Goal: Information Seeking & Learning: Check status

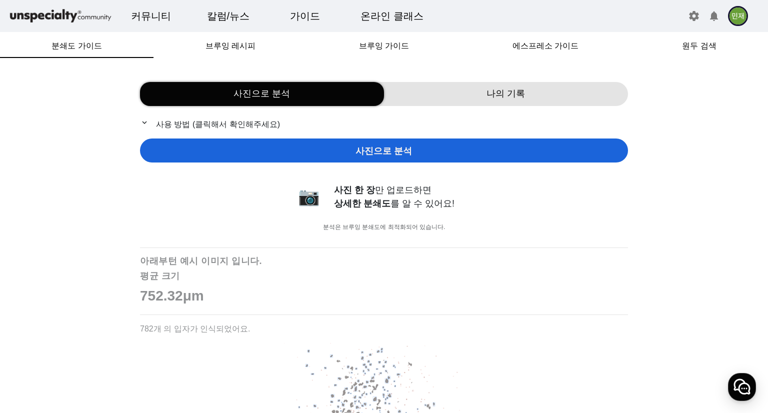
click at [496, 99] on span "나의 기록" at bounding box center [505, 93] width 38 height 13
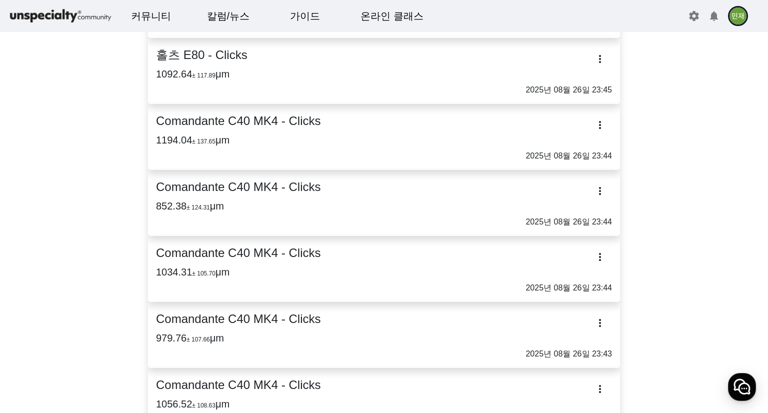
scroll to position [100, 0]
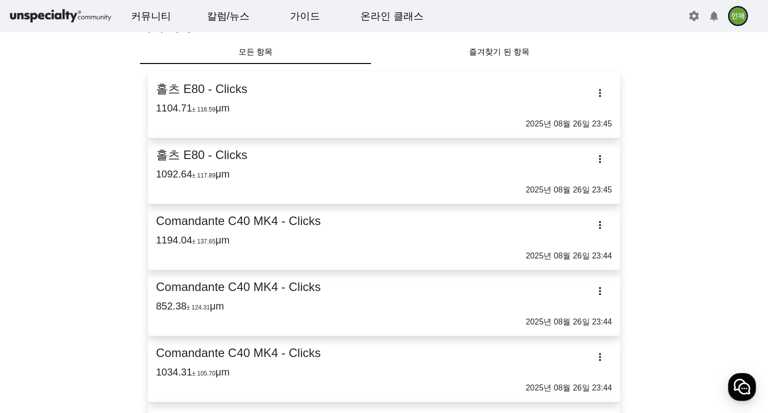
click at [286, 230] on link "Comandante C40 MK4 - Clicks 1194.04 ± 137.65 μm 2025년 08월 26일 23:44" at bounding box center [384, 237] width 456 height 50
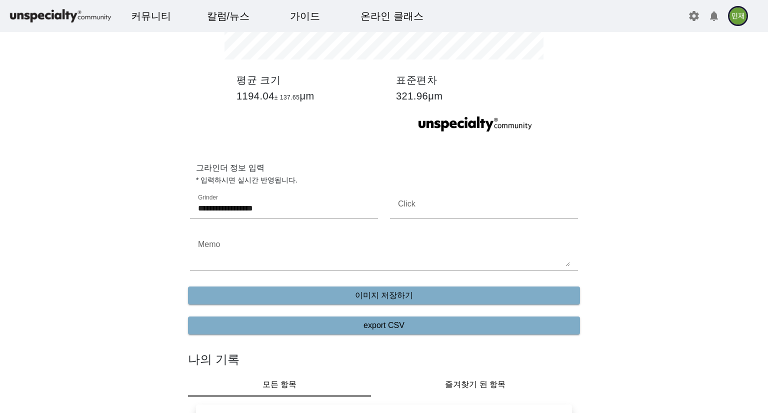
scroll to position [300, 0]
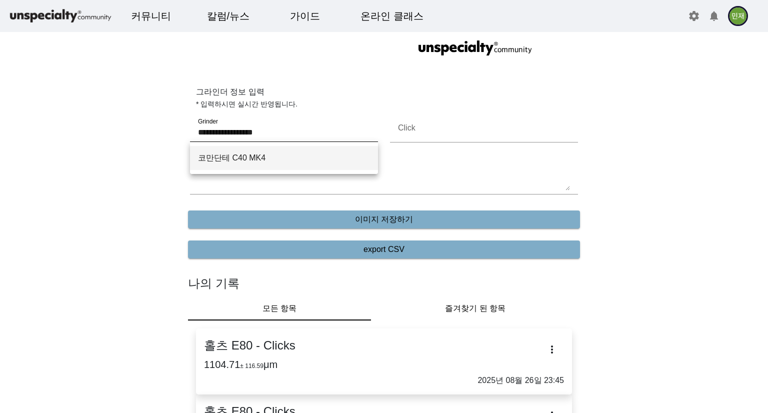
drag, startPoint x: 292, startPoint y: 128, endPoint x: 184, endPoint y: 130, distance: 108.0
click at [185, 130] on mat-form-field "**********" at bounding box center [284, 134] width 200 height 40
paste input "Grinder"
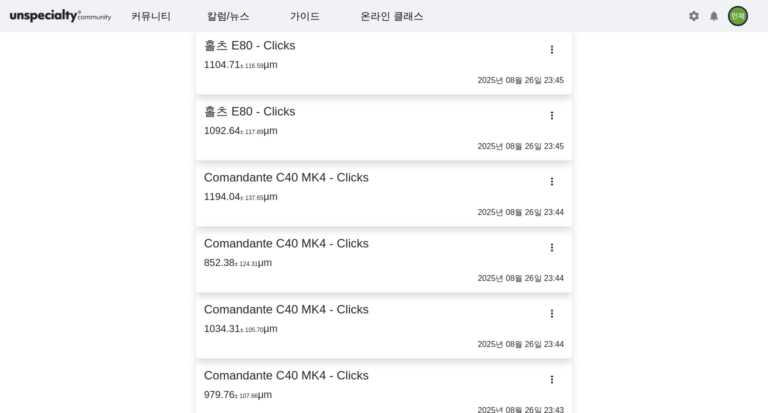
type input "******"
click at [284, 273] on p "2025년 08월 26일 23:44" at bounding box center [384, 278] width 360 height 12
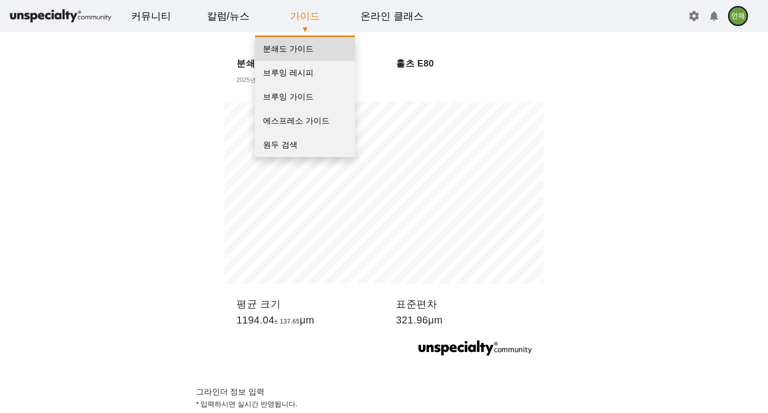
click at [306, 51] on link "분쇄도 가이드" at bounding box center [305, 49] width 100 height 24
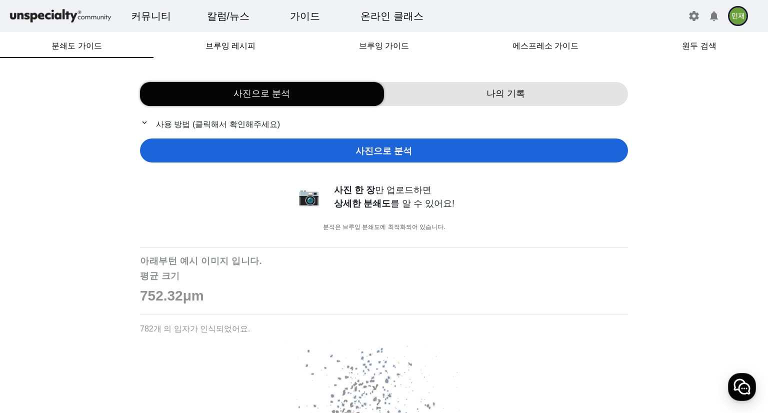
click at [460, 99] on div "나의 기록" at bounding box center [506, 94] width 244 height 24
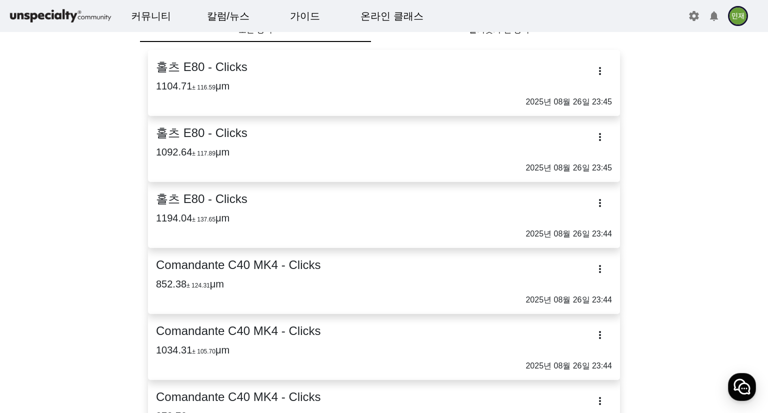
scroll to position [150, 0]
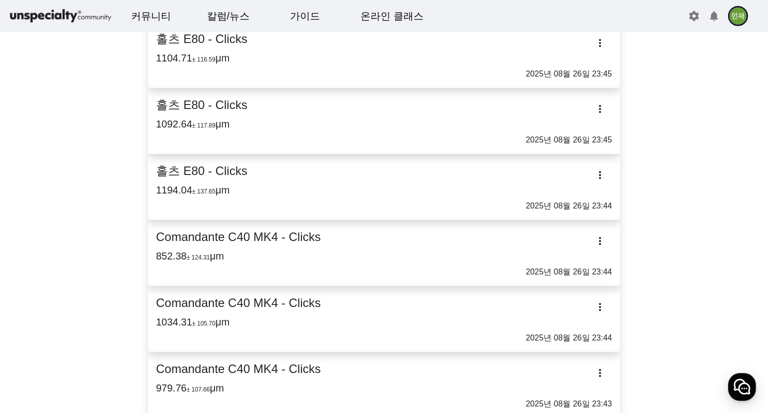
click at [298, 238] on h2 "Comandante C40 MK4 - Clicks" at bounding box center [384, 237] width 456 height 18
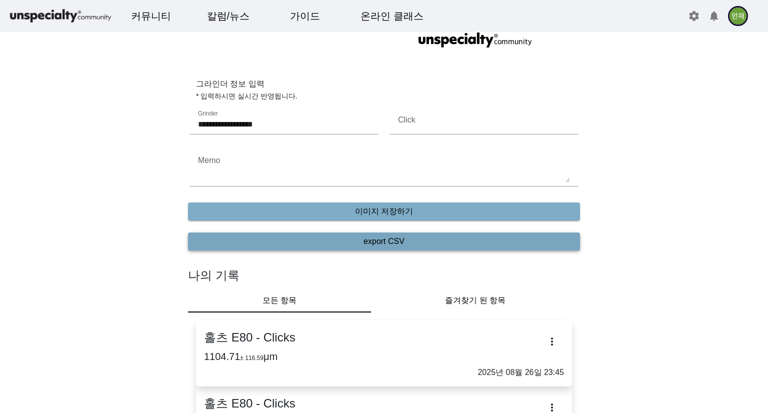
scroll to position [350, 0]
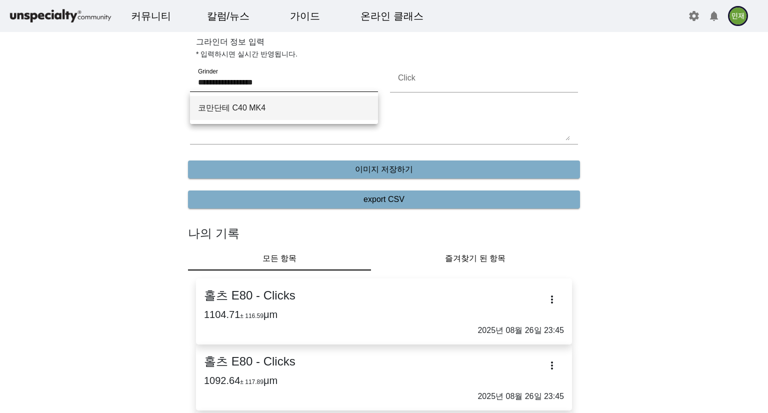
drag, startPoint x: 288, startPoint y: 83, endPoint x: 192, endPoint y: 80, distance: 96.0
click at [192, 80] on div "**********" at bounding box center [284, 78] width 188 height 28
paste input "Grinder"
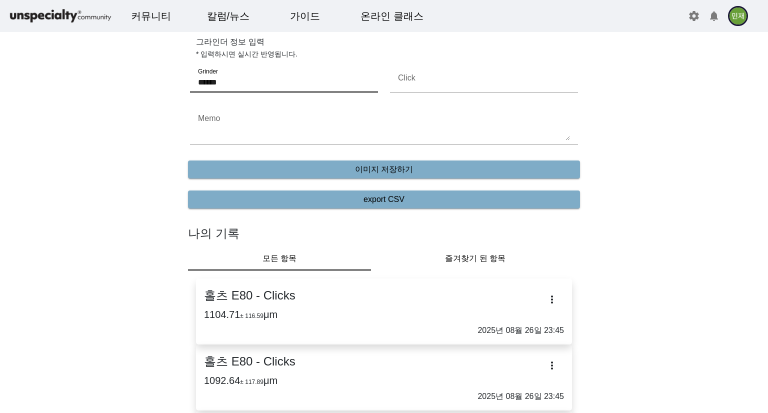
type input "******"
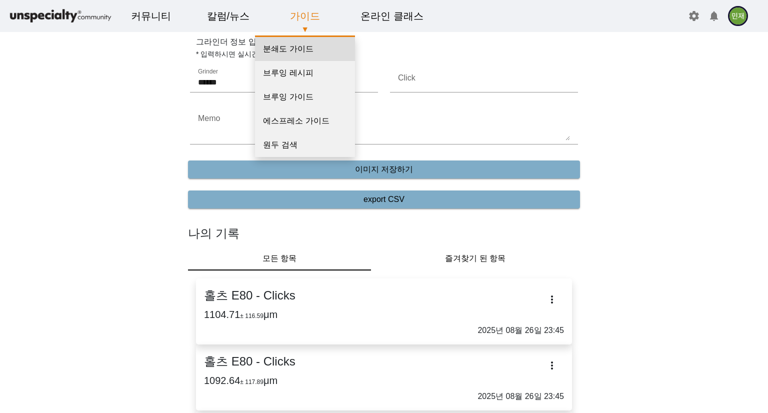
click at [286, 49] on link "분쇄도 가이드" at bounding box center [305, 49] width 100 height 24
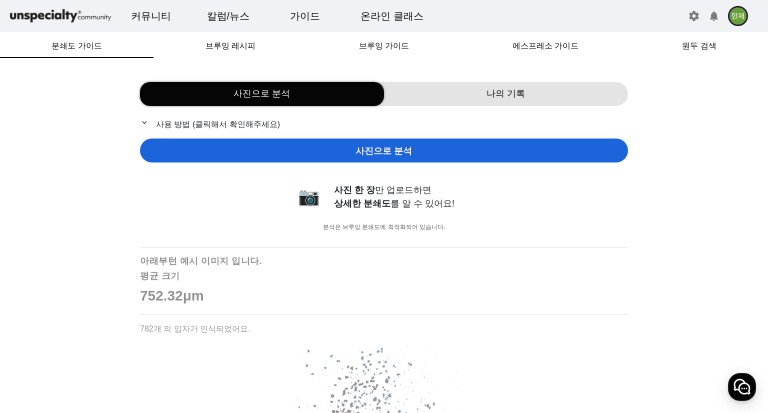
click at [476, 92] on div "나의 기록" at bounding box center [506, 94] width 244 height 24
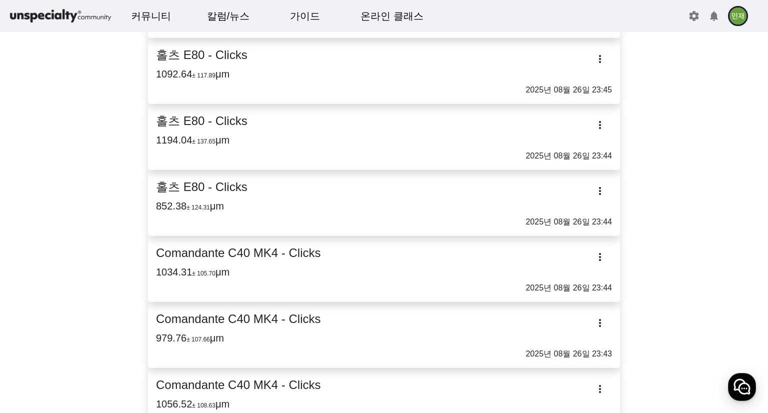
click at [264, 259] on h2 "Comandante C40 MK4 - Clicks" at bounding box center [384, 253] width 456 height 18
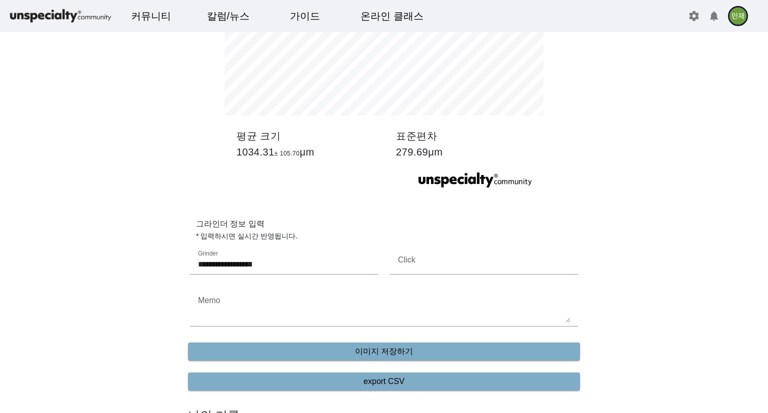
scroll to position [200, 0]
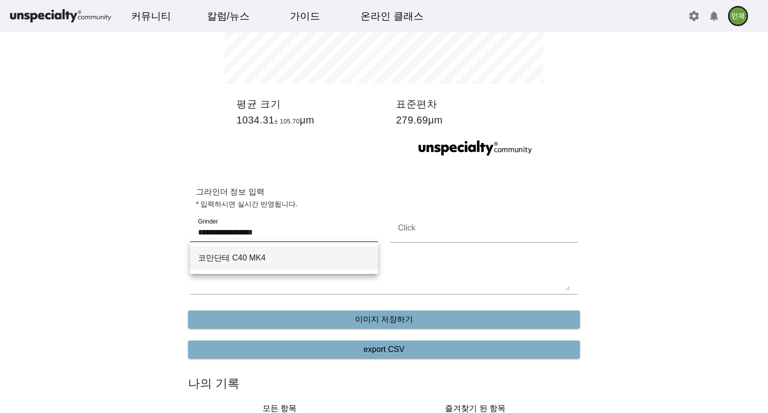
drag, startPoint x: 262, startPoint y: 232, endPoint x: 178, endPoint y: 230, distance: 83.5
paste input "Grinder"
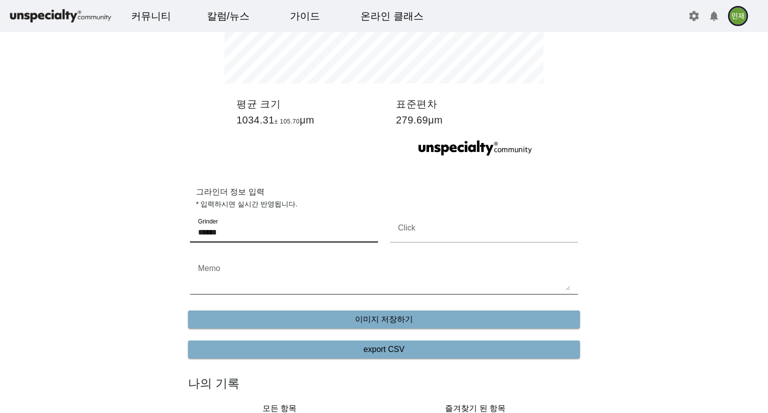
scroll to position [0, 0]
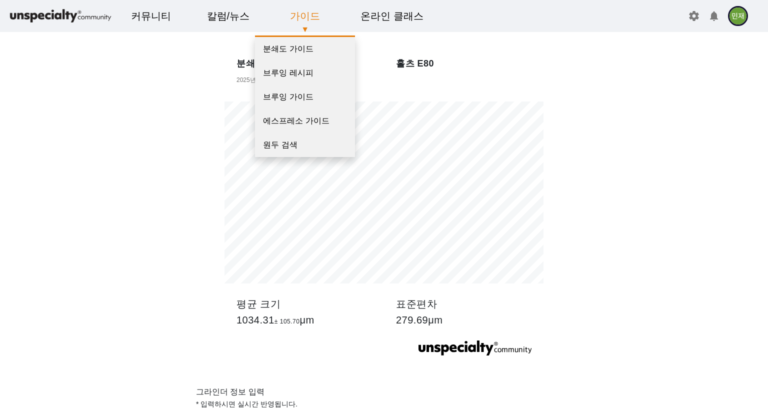
type input "******"
click at [292, 26] on p "▼" at bounding box center [304, 29] width 75 height 12
click at [298, 46] on link "분쇄도 가이드" at bounding box center [305, 49] width 100 height 24
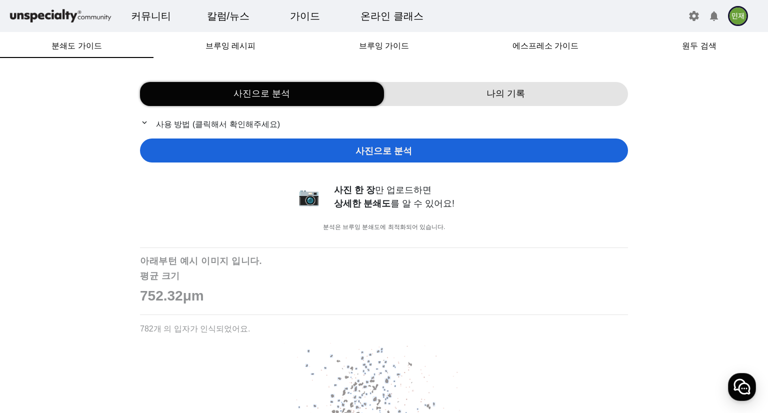
click at [465, 86] on div "나의 기록" at bounding box center [506, 94] width 244 height 24
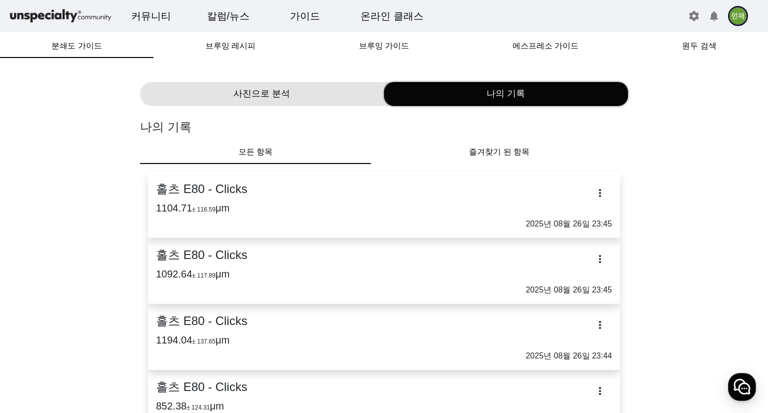
scroll to position [250, 0]
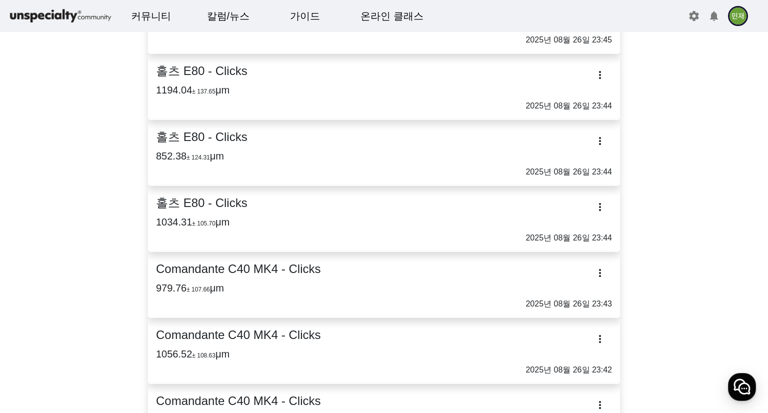
click at [244, 277] on h2 "Comandante C40 MK4 - Clicks" at bounding box center [384, 269] width 456 height 18
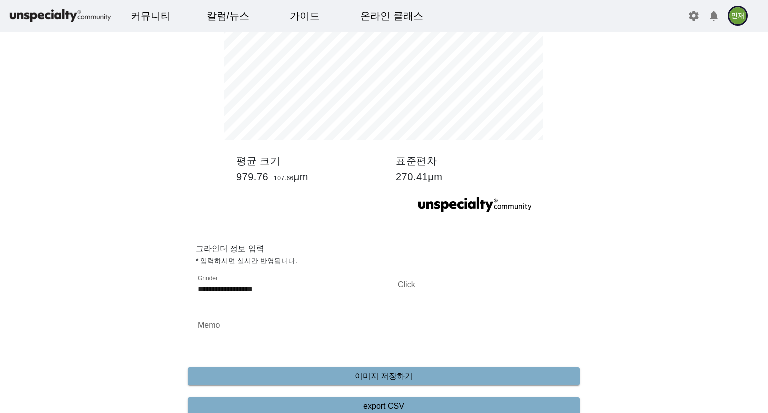
scroll to position [200, 0]
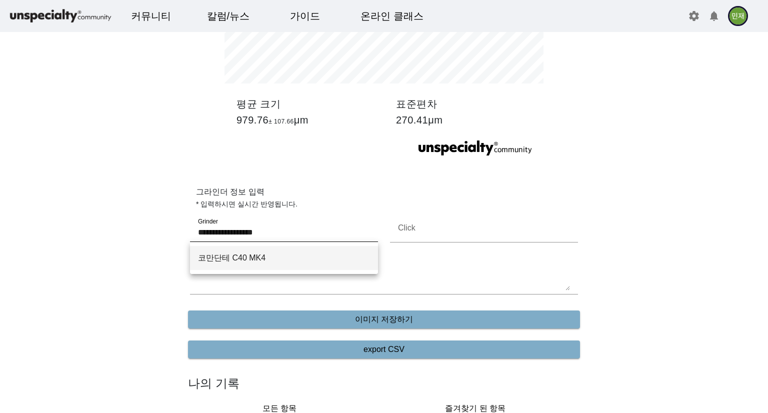
drag, startPoint x: 284, startPoint y: 230, endPoint x: 168, endPoint y: 238, distance: 115.7
paste input "Grinder"
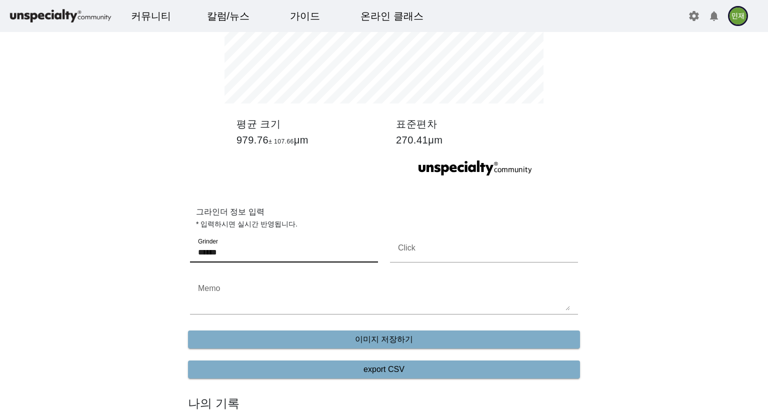
scroll to position [0, 0]
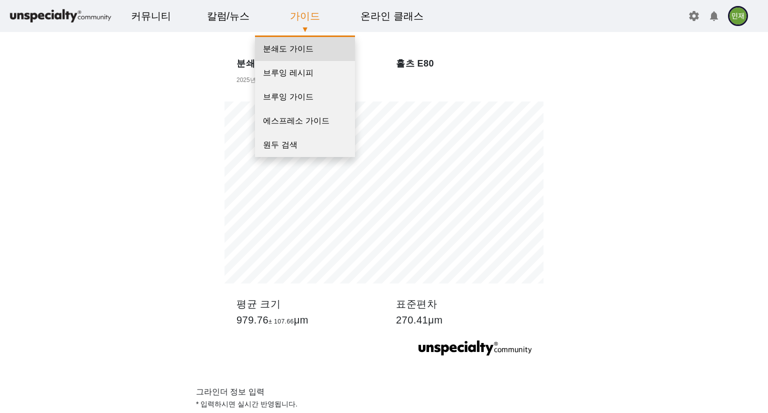
type input "******"
click at [303, 40] on link "분쇄도 가이드" at bounding box center [305, 49] width 100 height 24
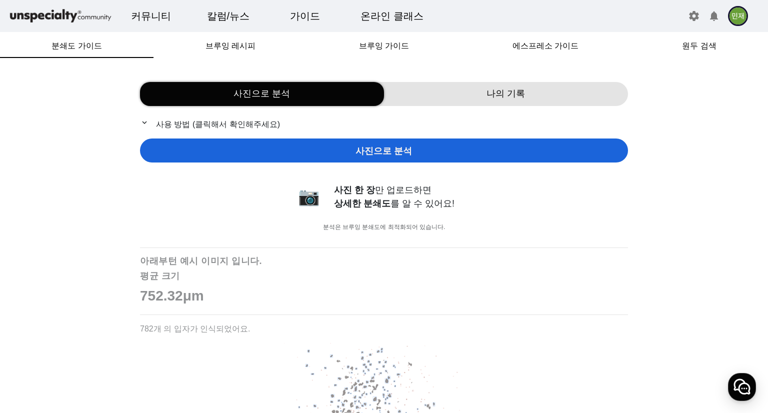
click at [467, 98] on div "나의 기록" at bounding box center [506, 94] width 244 height 24
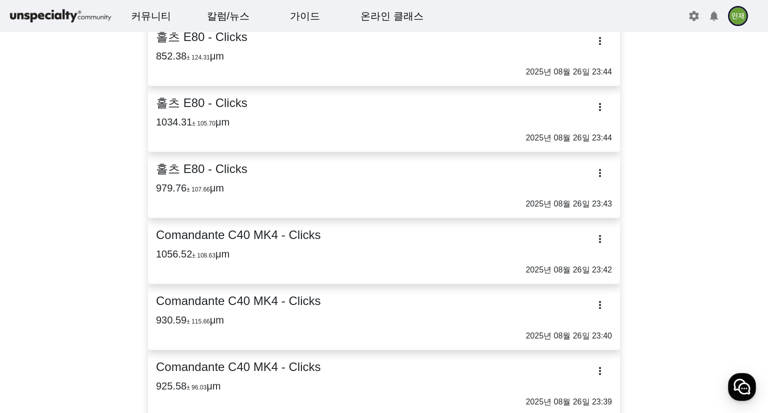
click at [281, 237] on h2 "Comandante C40 MK4 - Clicks" at bounding box center [384, 235] width 456 height 18
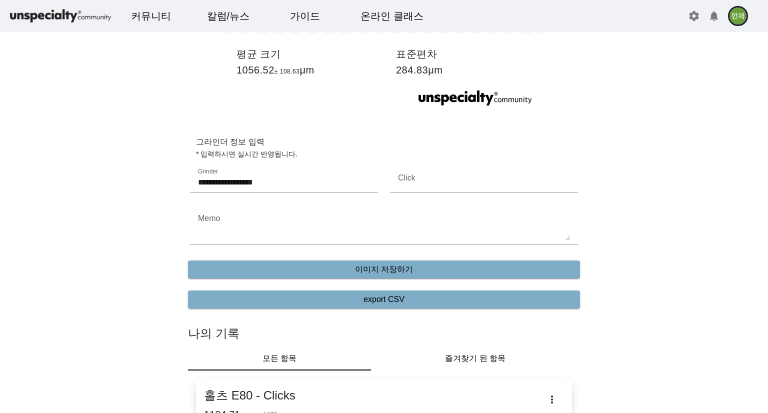
drag, startPoint x: 296, startPoint y: 173, endPoint x: 121, endPoint y: 178, distance: 174.5
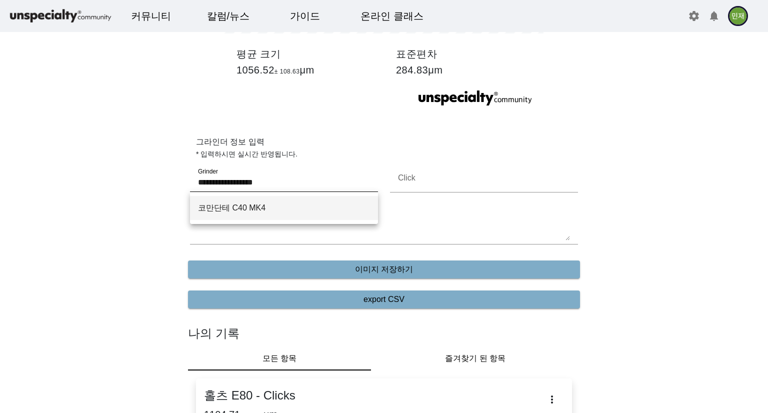
drag, startPoint x: 283, startPoint y: 180, endPoint x: 143, endPoint y: 178, distance: 139.4
paste input "Grinder"
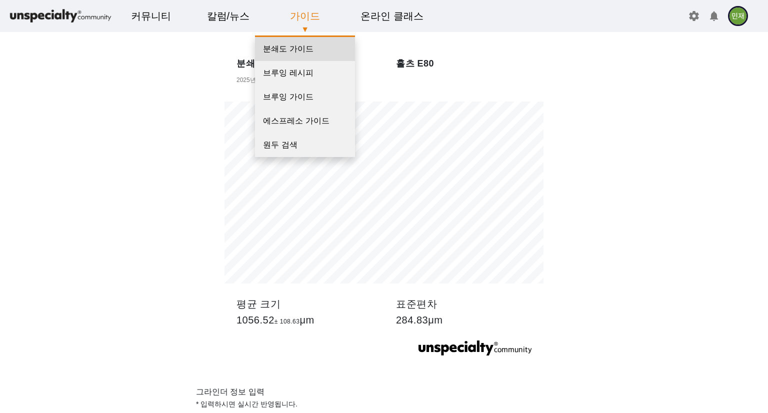
type input "******"
click at [306, 41] on link "분쇄도 가이드" at bounding box center [305, 49] width 100 height 24
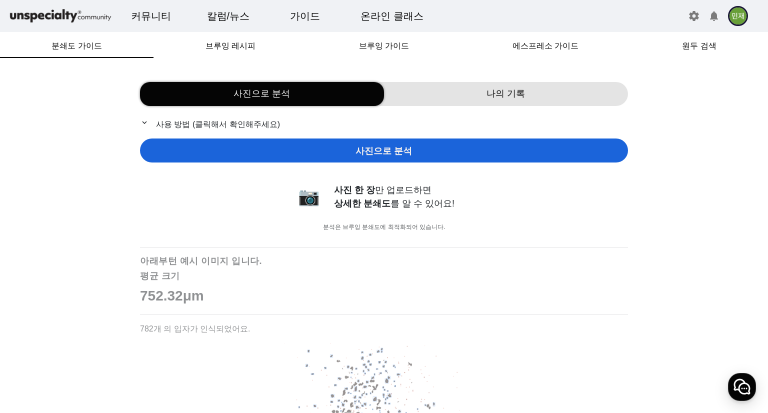
click at [414, 100] on div "나의 기록" at bounding box center [506, 94] width 244 height 24
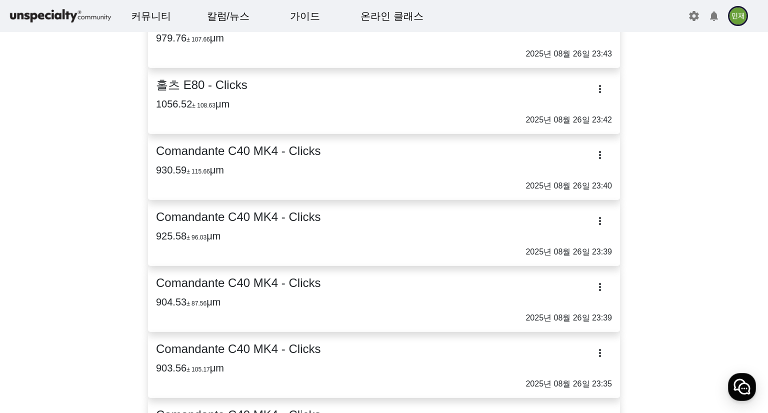
click at [258, 160] on link "Comandante C40 MK4 - Clicks 930.59 ± 115.66 μm 2025년 08월 26일 23:40" at bounding box center [384, 167] width 456 height 50
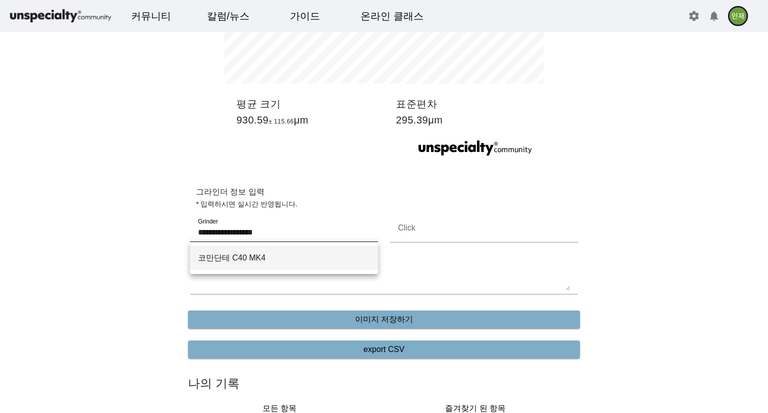
drag, startPoint x: 313, startPoint y: 234, endPoint x: 172, endPoint y: 233, distance: 141.4
paste input "Grinder"
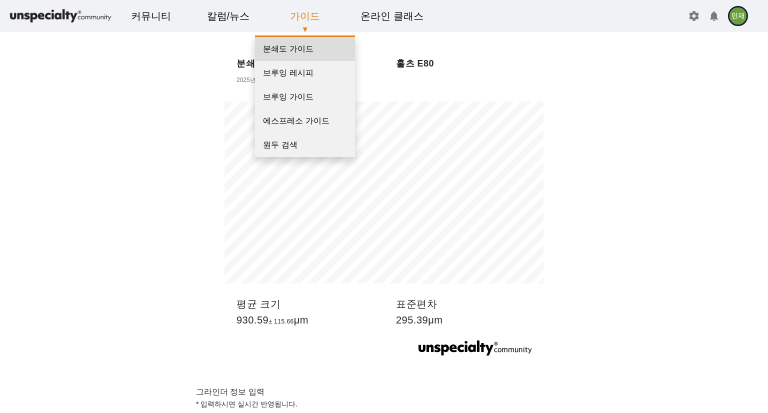
type input "******"
click at [320, 44] on link "분쇄도 가이드" at bounding box center [305, 49] width 100 height 24
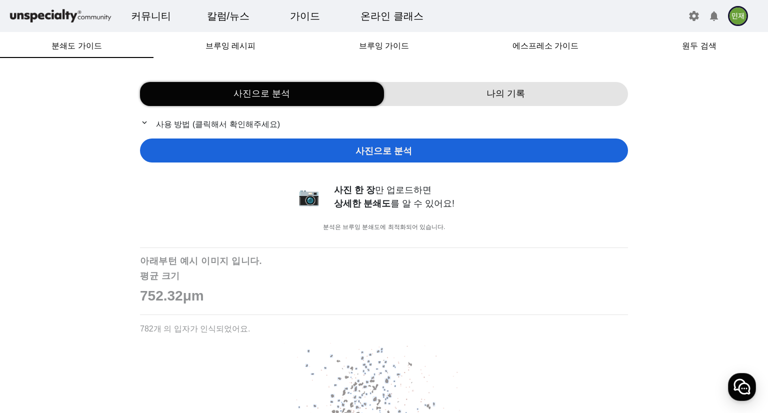
click at [447, 96] on div "나의 기록" at bounding box center [506, 94] width 244 height 24
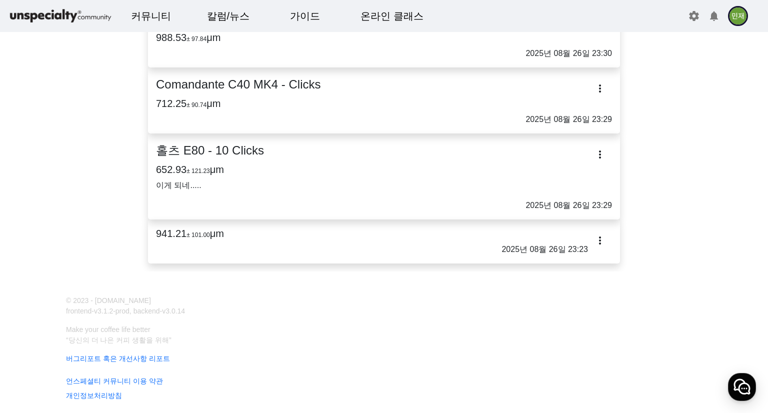
click at [287, 239] on link "941.21 ± 101.00 μm 2025년 08월 26일 23:23" at bounding box center [384, 241] width 456 height 28
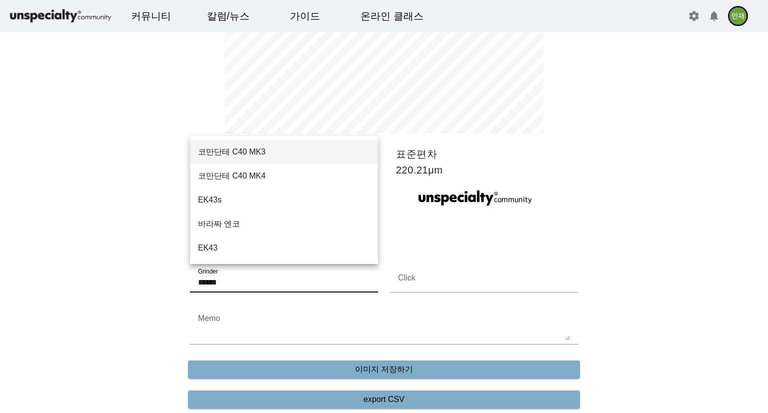
drag, startPoint x: 279, startPoint y: 286, endPoint x: 244, endPoint y: 286, distance: 35.5
click at [244, 286] on input "******" at bounding box center [284, 282] width 172 height 12
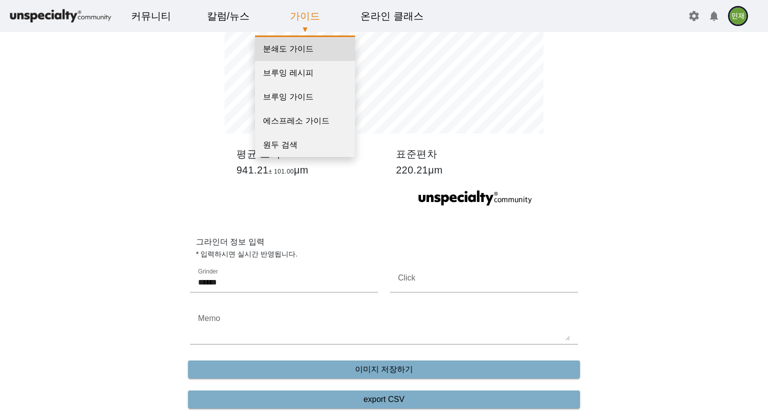
click at [313, 49] on link "분쇄도 가이드" at bounding box center [305, 49] width 100 height 24
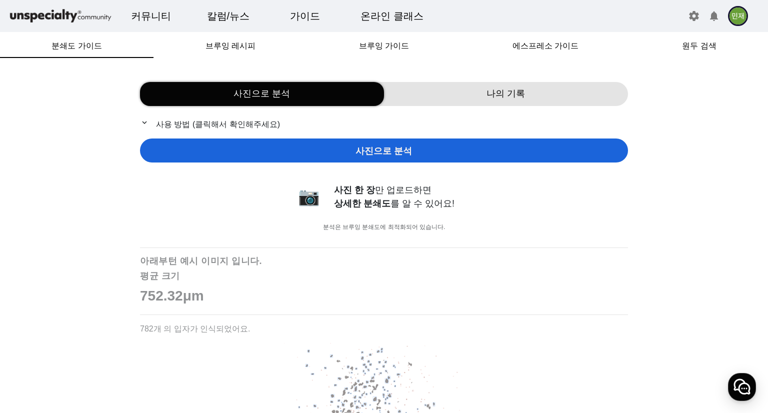
drag, startPoint x: 480, startPoint y: 86, endPoint x: 468, endPoint y: 108, distance: 24.4
click at [480, 86] on div "나의 기록" at bounding box center [506, 94] width 244 height 24
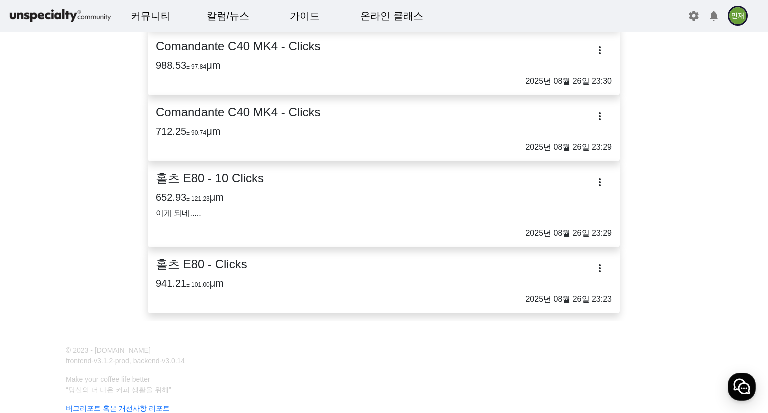
click at [262, 118] on h2 "Comandante C40 MK4 - Clicks" at bounding box center [384, 112] width 456 height 18
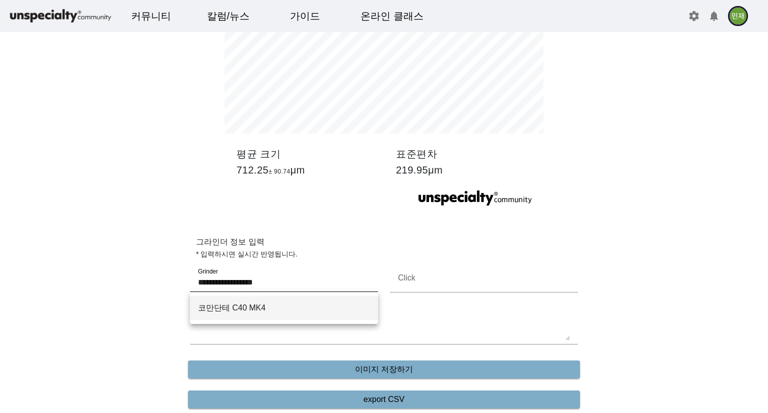
drag, startPoint x: 288, startPoint y: 276, endPoint x: 130, endPoint y: 272, distance: 158.5
paste input "Grinder"
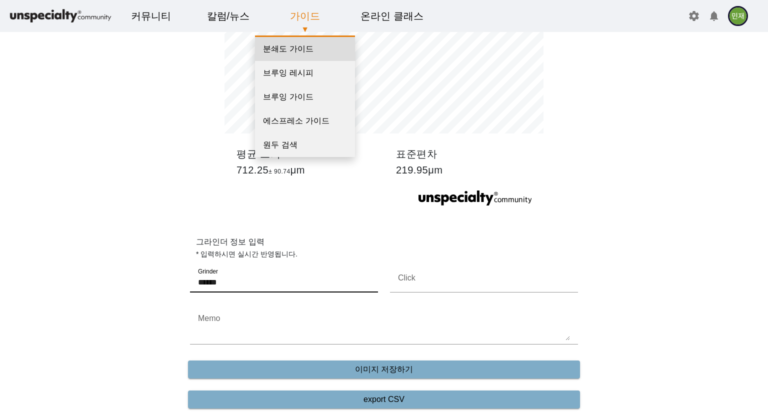
type input "******"
click at [325, 42] on link "분쇄도 가이드" at bounding box center [305, 49] width 100 height 24
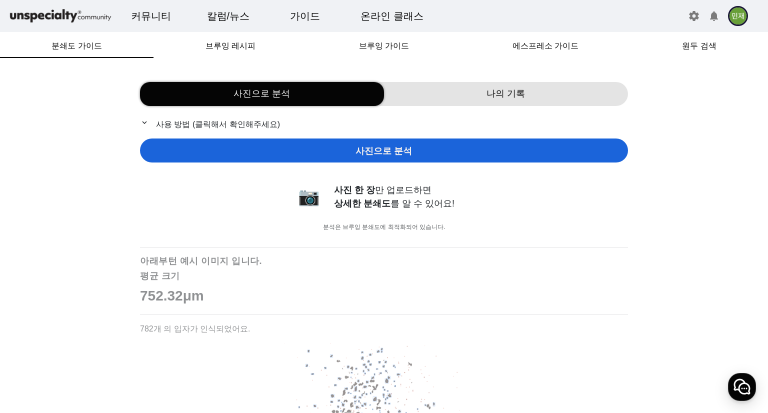
click at [489, 88] on span "나의 기록" at bounding box center [505, 93] width 38 height 13
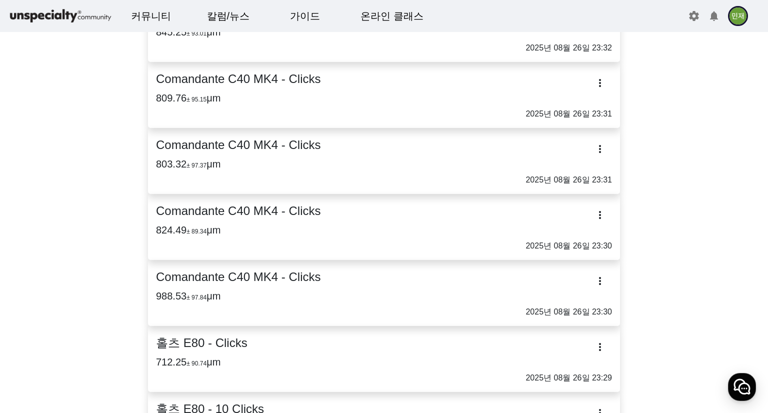
click at [264, 285] on h2 "Comandante C40 MK4 - Clicks" at bounding box center [384, 277] width 456 height 18
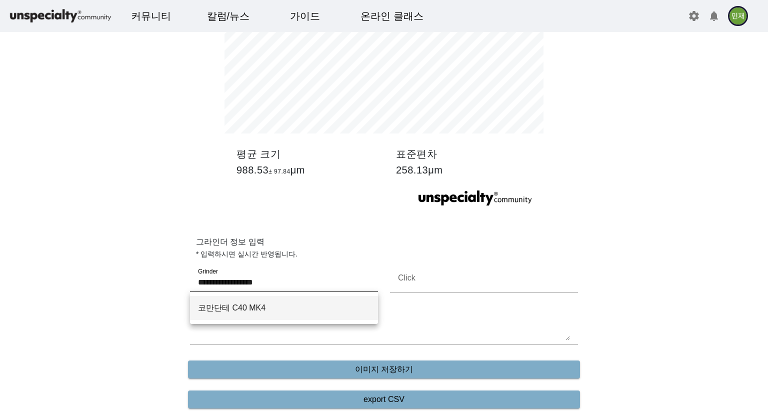
drag, startPoint x: 284, startPoint y: 282, endPoint x: 154, endPoint y: 286, distance: 130.5
paste input "Grinder"
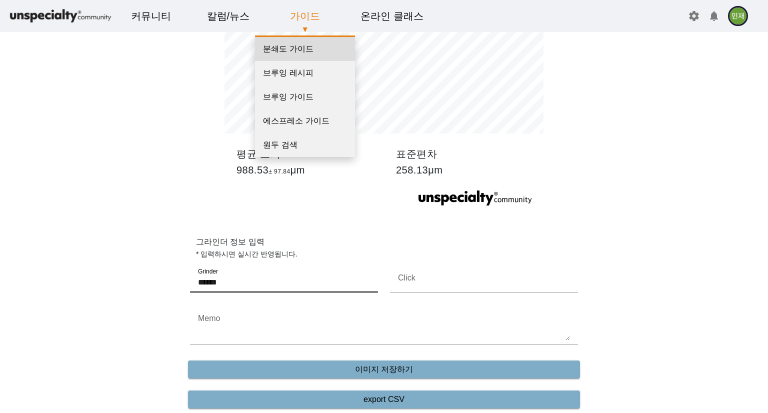
type input "******"
click at [292, 55] on link "분쇄도 가이드" at bounding box center [305, 49] width 100 height 24
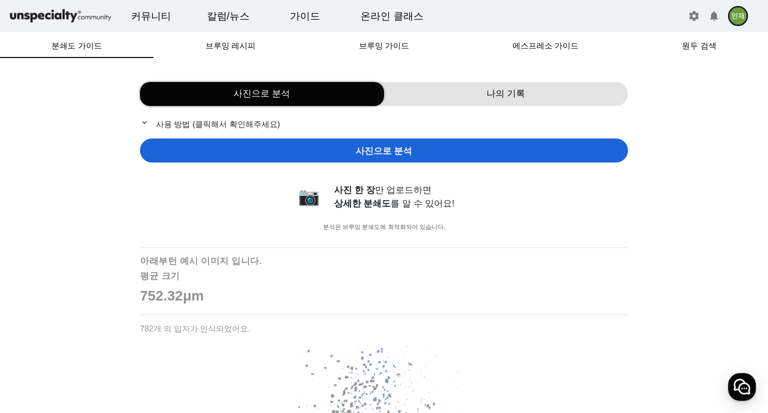
click at [512, 96] on span "나의 기록" at bounding box center [505, 93] width 38 height 13
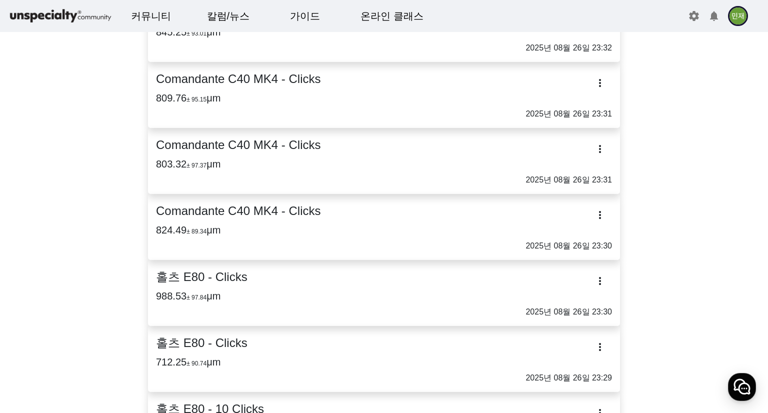
click at [262, 228] on h3 "824.49 ± 89.34 μm" at bounding box center [384, 230] width 456 height 12
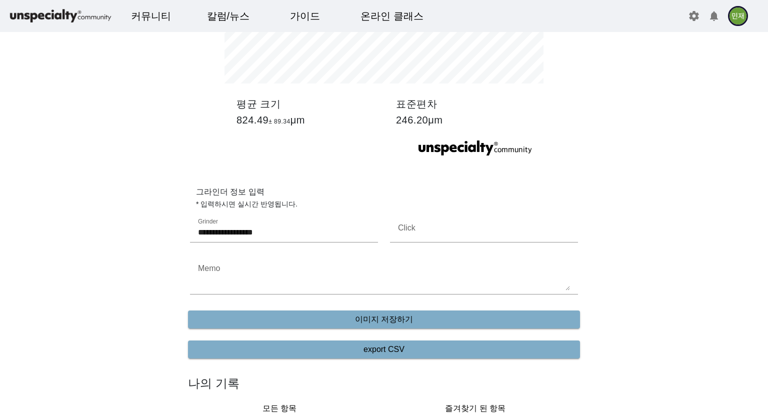
drag, startPoint x: 293, startPoint y: 233, endPoint x: 97, endPoint y: 233, distance: 195.9
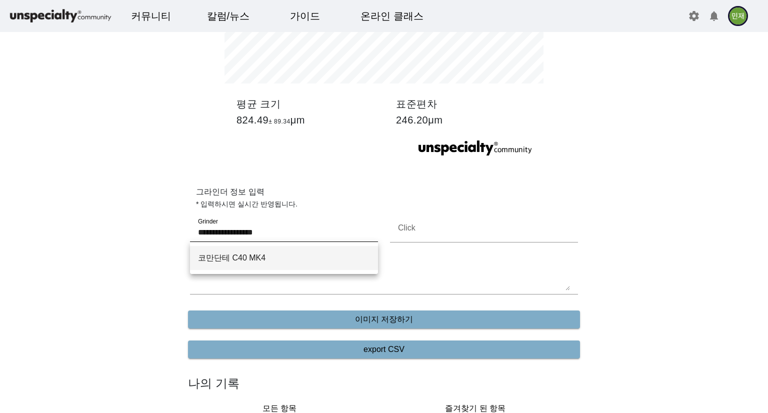
paste input "Grinder"
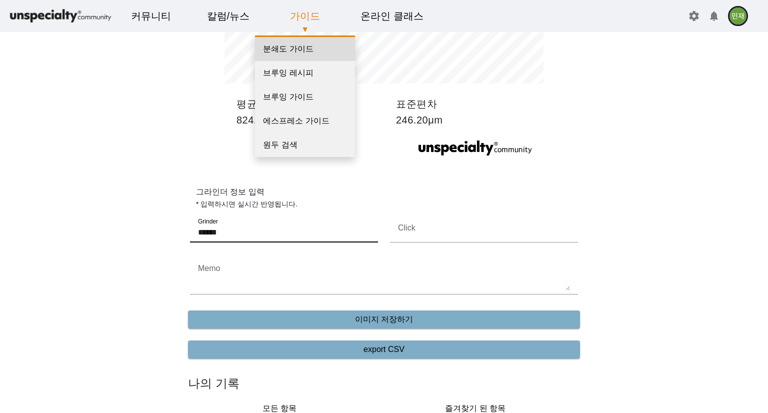
type input "******"
click at [314, 51] on link "분쇄도 가이드" at bounding box center [305, 49] width 100 height 24
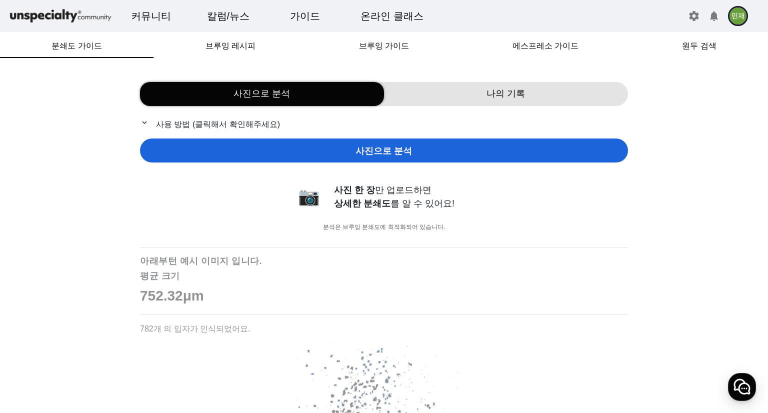
click at [488, 96] on span "나의 기록" at bounding box center [505, 93] width 38 height 13
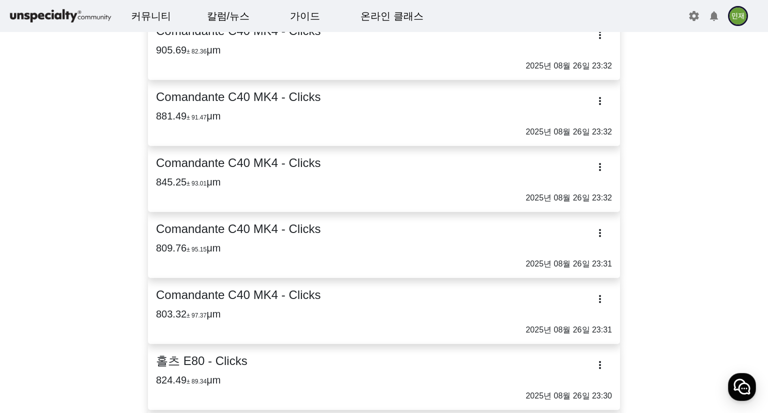
click at [245, 302] on h2 "Comandante C40 MK4 - Clicks" at bounding box center [384, 295] width 456 height 18
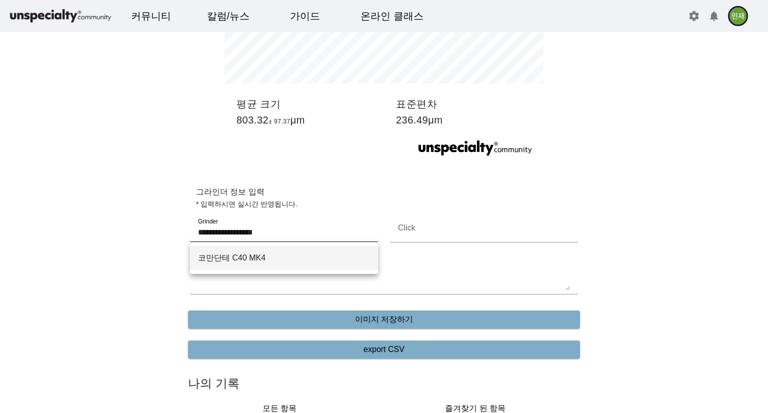
drag, startPoint x: 282, startPoint y: 234, endPoint x: 128, endPoint y: 236, distance: 153.9
paste input "Grinder"
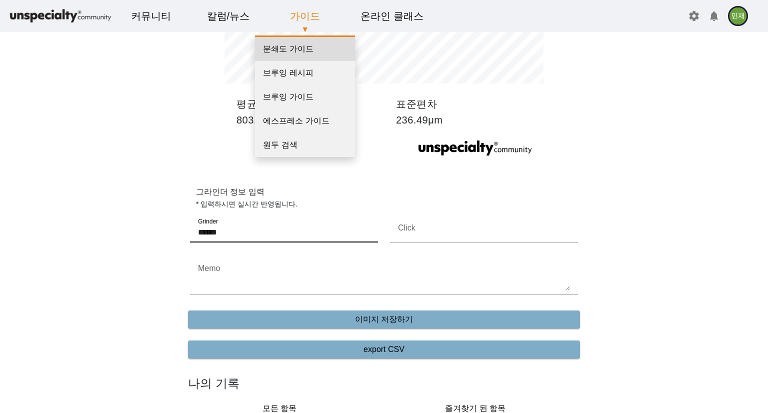
type input "******"
click at [302, 54] on link "분쇄도 가이드" at bounding box center [305, 49] width 100 height 24
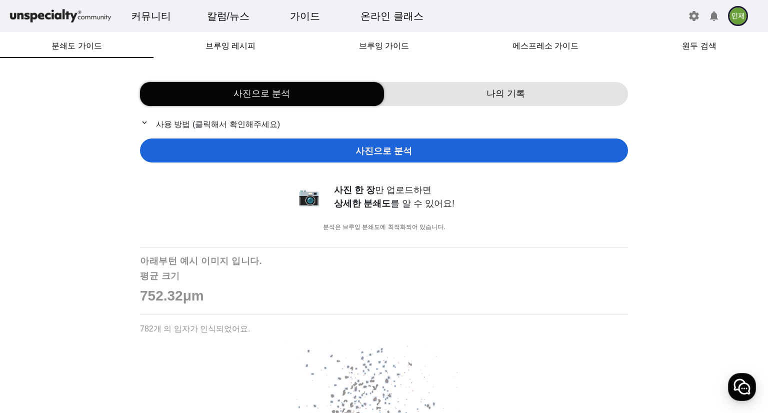
click at [489, 104] on div "나의 기록" at bounding box center [506, 94] width 244 height 24
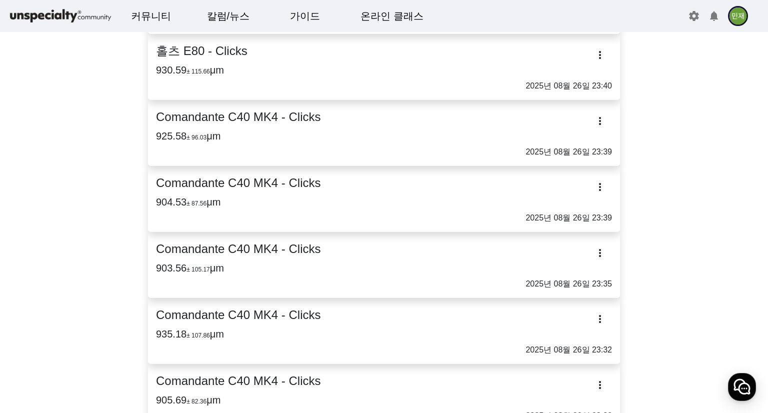
click at [277, 117] on h2 "Comandante C40 MK4 - Clicks" at bounding box center [384, 117] width 456 height 18
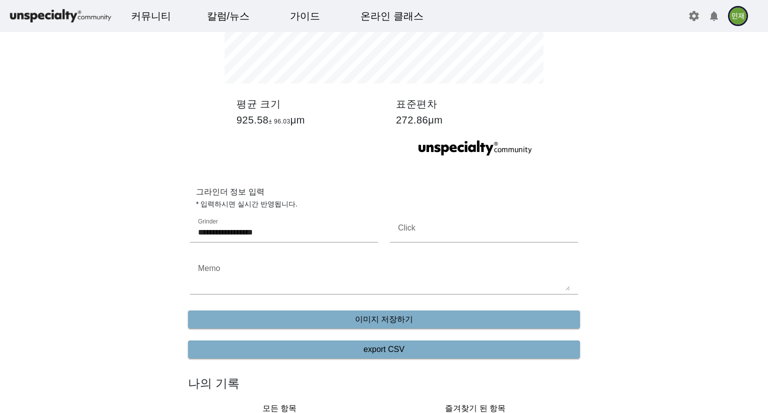
drag, startPoint x: 257, startPoint y: 232, endPoint x: 118, endPoint y: 227, distance: 139.5
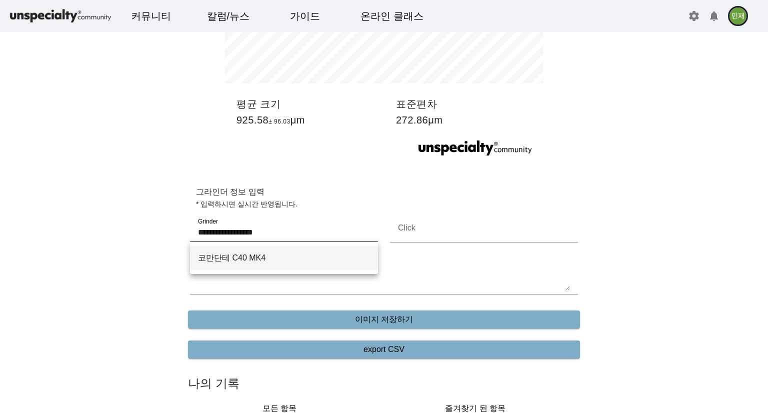
paste input "Grinder"
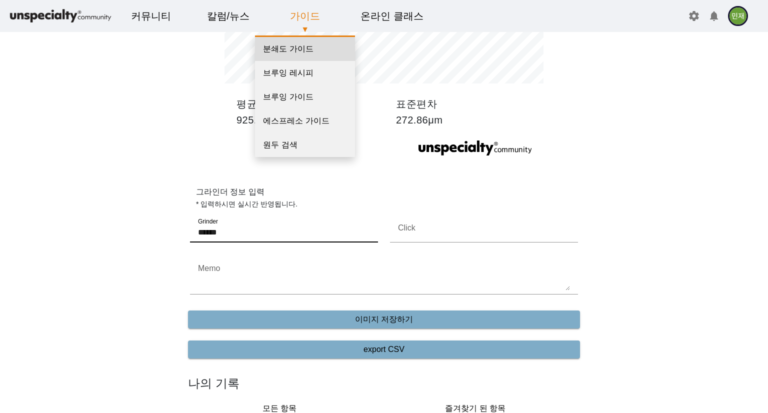
type input "******"
click at [294, 52] on link "분쇄도 가이드" at bounding box center [305, 49] width 100 height 24
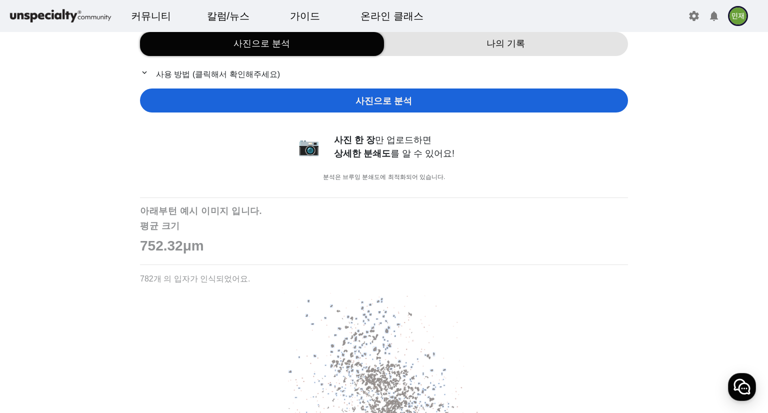
click at [492, 51] on div "나의 기록" at bounding box center [506, 44] width 244 height 24
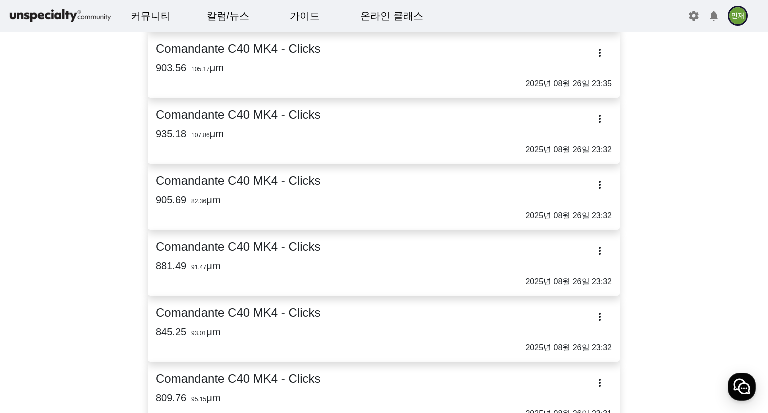
click at [315, 194] on h3 "905.69 ± 82.36 μm" at bounding box center [384, 200] width 456 height 12
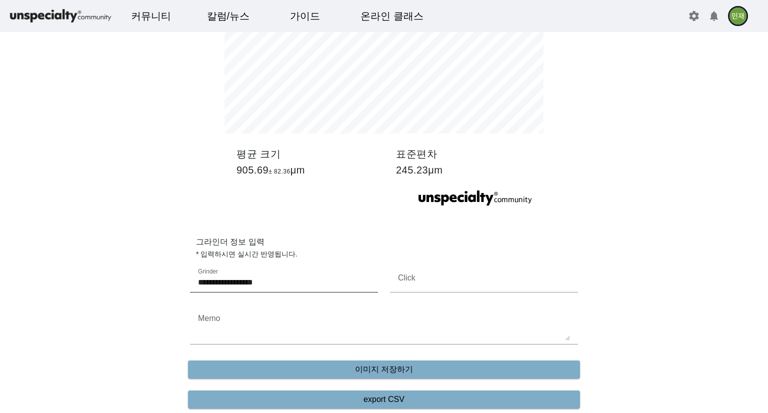
drag, startPoint x: 306, startPoint y: 270, endPoint x: 215, endPoint y: 278, distance: 90.8
click at [215, 278] on div "**********" at bounding box center [284, 278] width 172 height 28
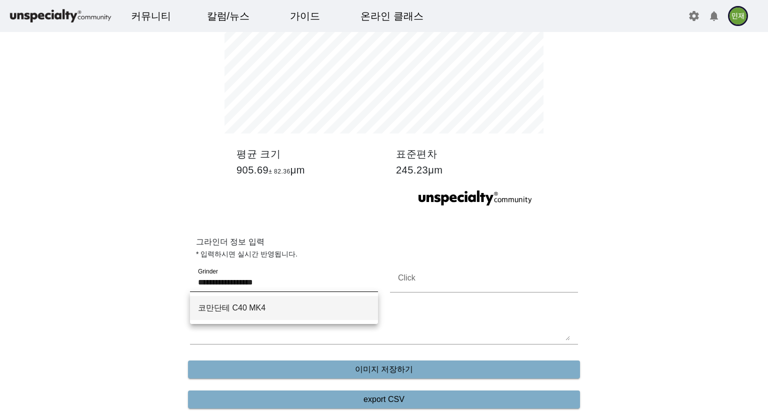
paste input "Grinder"
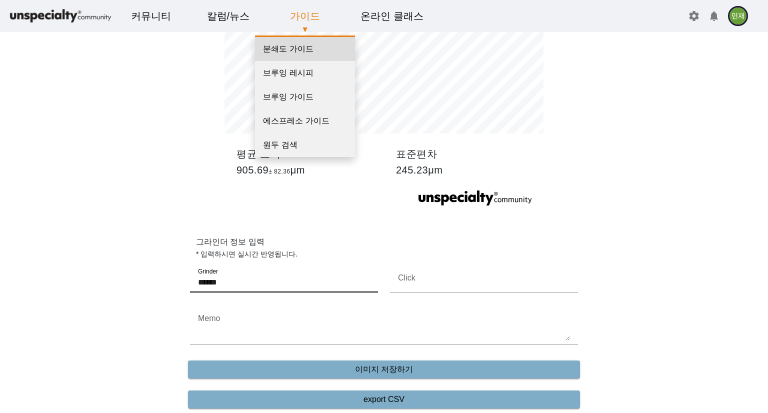
type input "******"
click at [294, 49] on link "분쇄도 가이드" at bounding box center [305, 49] width 100 height 24
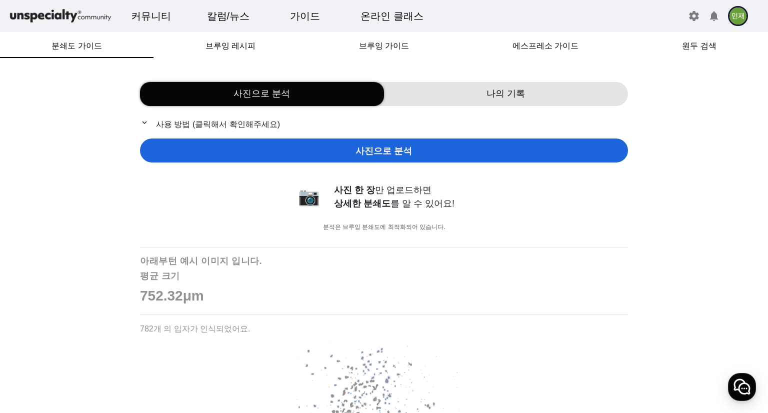
click at [456, 85] on div "나의 기록" at bounding box center [506, 94] width 244 height 24
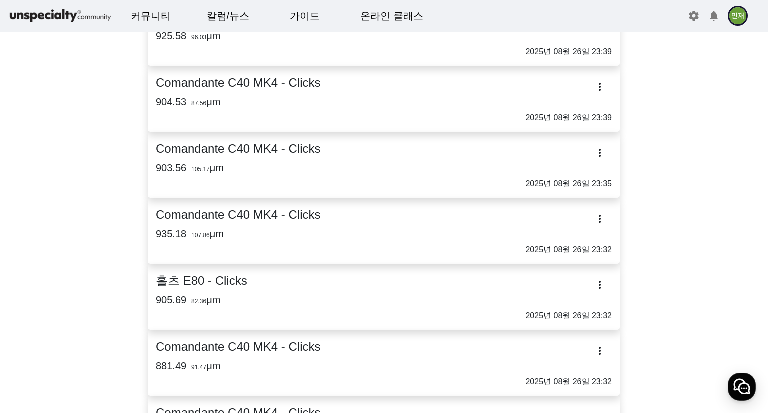
click at [262, 221] on h2 "Comandante C40 MK4 - Clicks" at bounding box center [384, 215] width 456 height 18
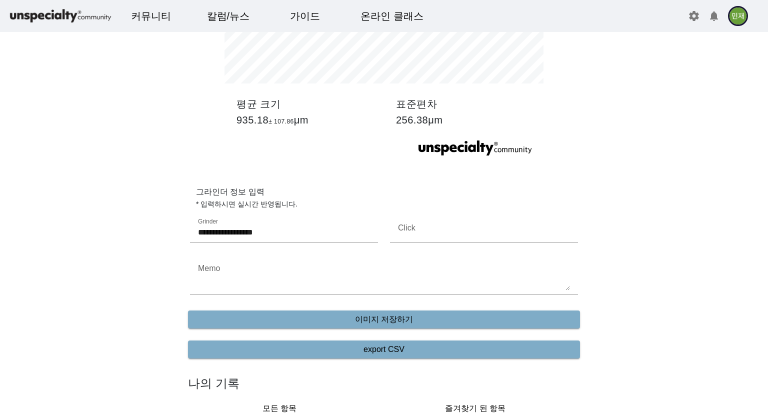
drag, startPoint x: 298, startPoint y: 230, endPoint x: 88, endPoint y: 228, distance: 209.9
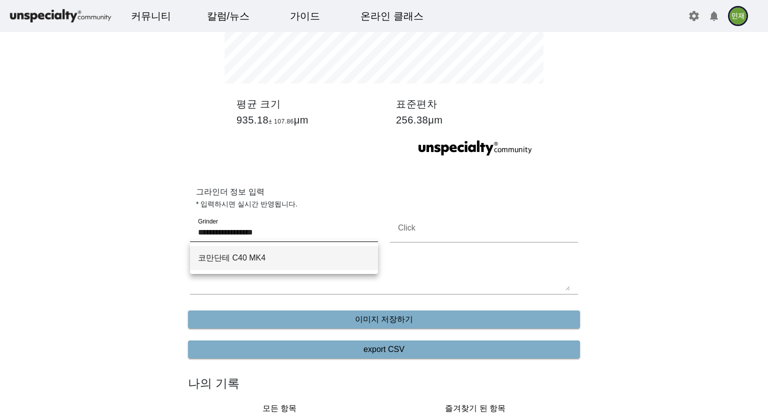
paste input "Grinder"
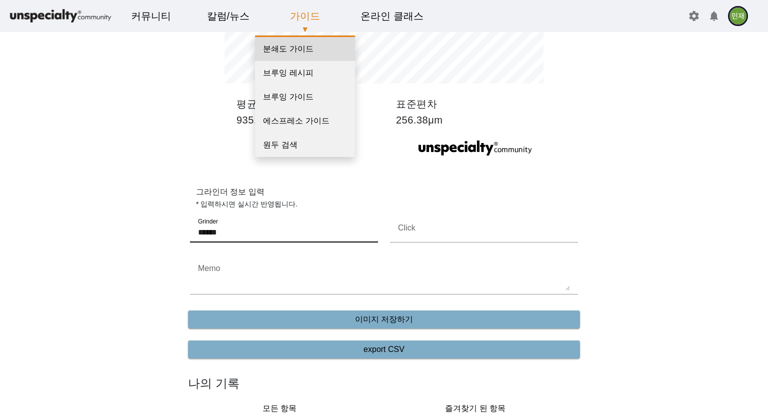
type input "******"
click at [313, 52] on link "분쇄도 가이드" at bounding box center [305, 49] width 100 height 24
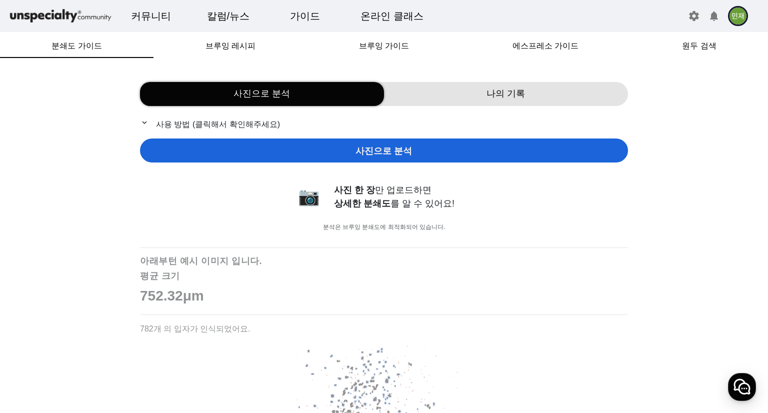
click at [455, 92] on div "나의 기록" at bounding box center [506, 94] width 244 height 24
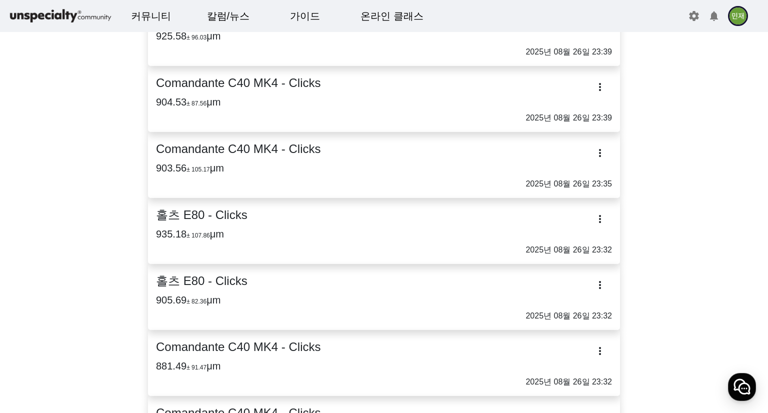
click at [238, 142] on h2 "Comandante C40 MK4 - Clicks" at bounding box center [384, 149] width 456 height 18
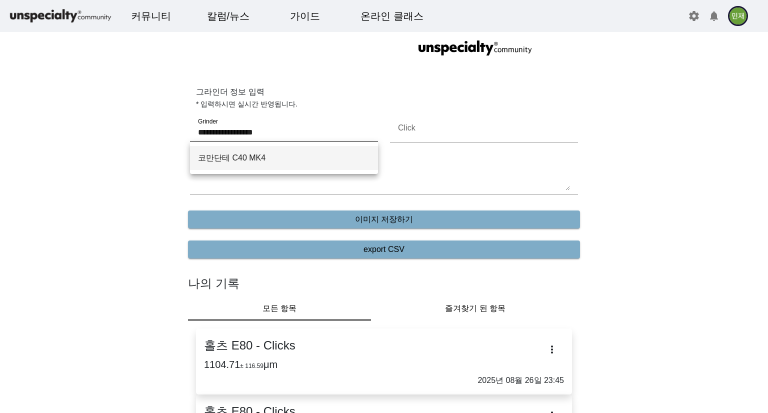
drag, startPoint x: 294, startPoint y: 133, endPoint x: 121, endPoint y: 128, distance: 173.5
paste input "Grinder"
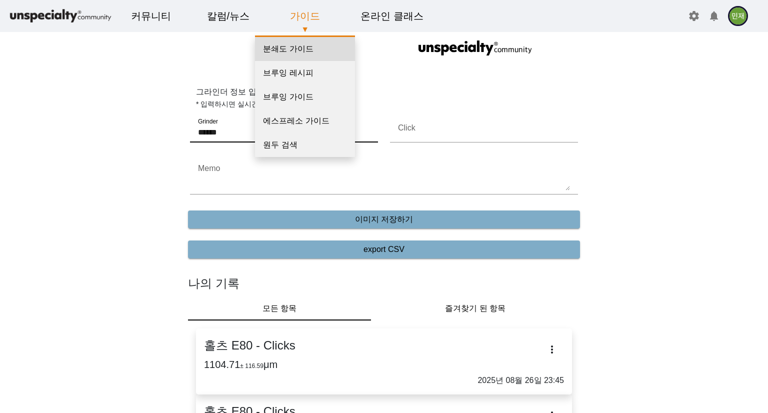
type input "******"
click at [306, 41] on link "분쇄도 가이드" at bounding box center [305, 49] width 100 height 24
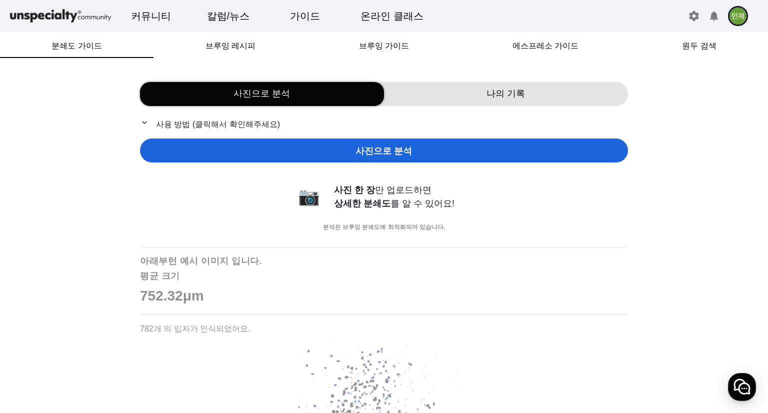
click at [479, 95] on div "나의 기록" at bounding box center [506, 94] width 244 height 24
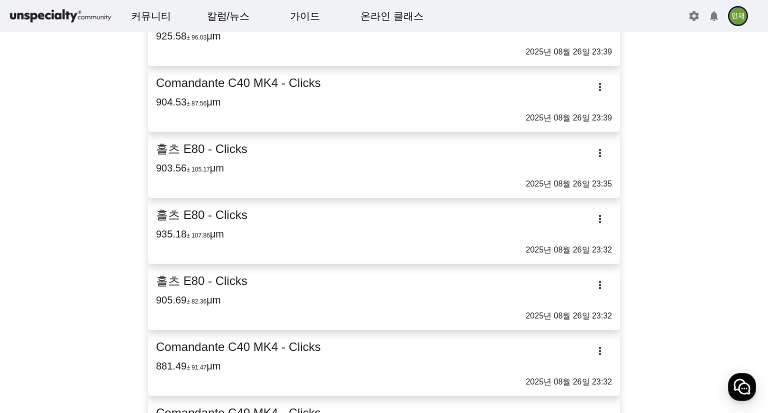
click at [236, 98] on h3 "904.53 ± 87.56 μm" at bounding box center [384, 102] width 456 height 12
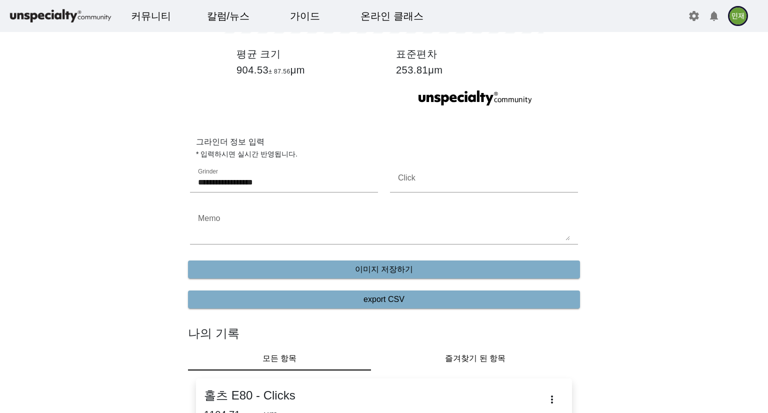
drag, startPoint x: 300, startPoint y: 174, endPoint x: 140, endPoint y: 178, distance: 159.5
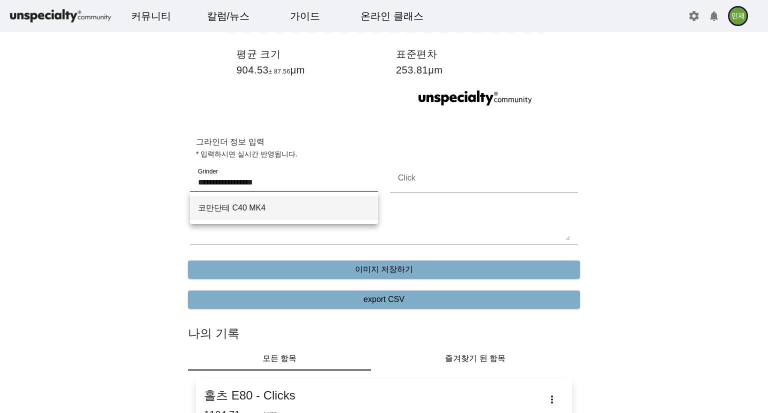
drag, startPoint x: 334, startPoint y: 176, endPoint x: 141, endPoint y: 176, distance: 193.4
paste input "Grinder"
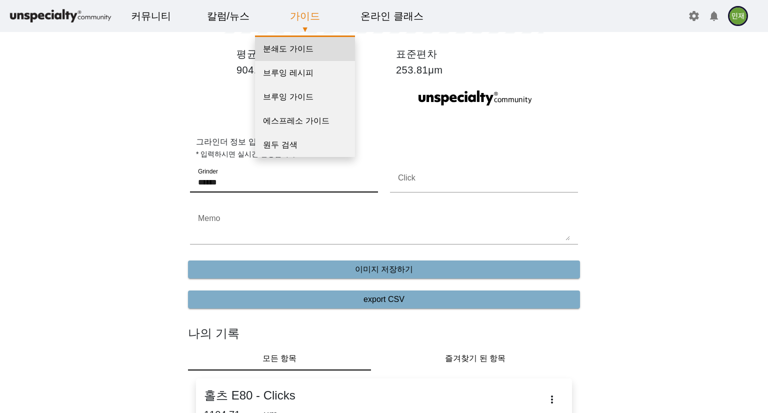
type input "******"
click at [300, 50] on link "분쇄도 가이드" at bounding box center [305, 49] width 100 height 24
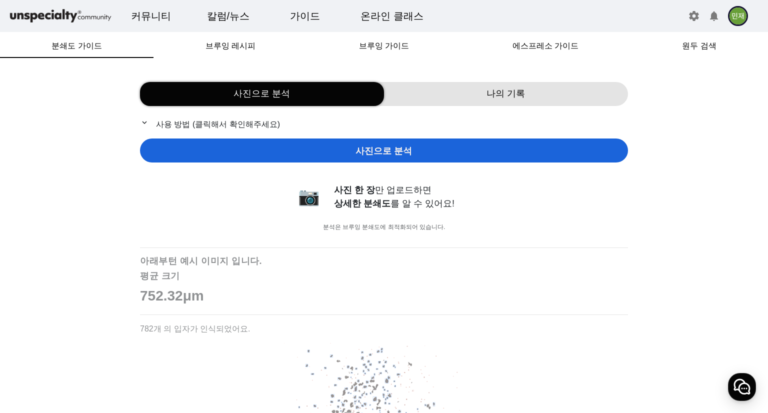
click at [541, 94] on div "나의 기록" at bounding box center [506, 94] width 244 height 24
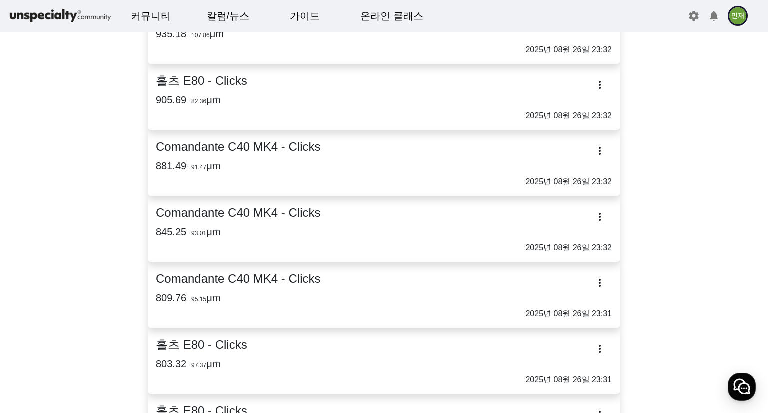
click at [279, 148] on h2 "Comandante C40 MK4 - Clicks" at bounding box center [384, 147] width 456 height 18
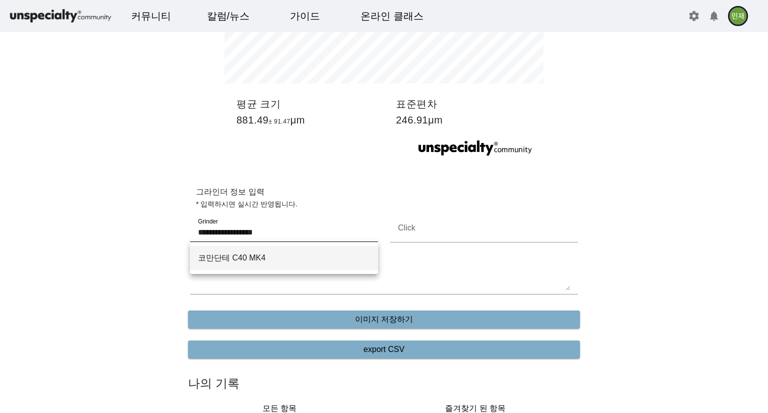
drag, startPoint x: 244, startPoint y: 234, endPoint x: 169, endPoint y: 228, distance: 75.7
paste input "Grinder"
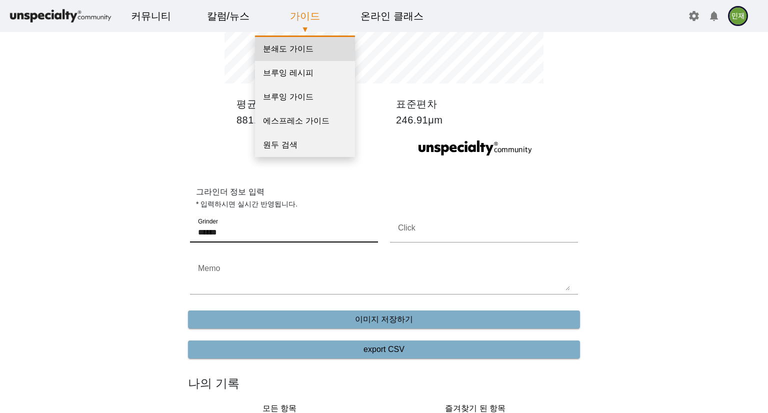
type input "******"
click at [289, 41] on link "분쇄도 가이드" at bounding box center [305, 49] width 100 height 24
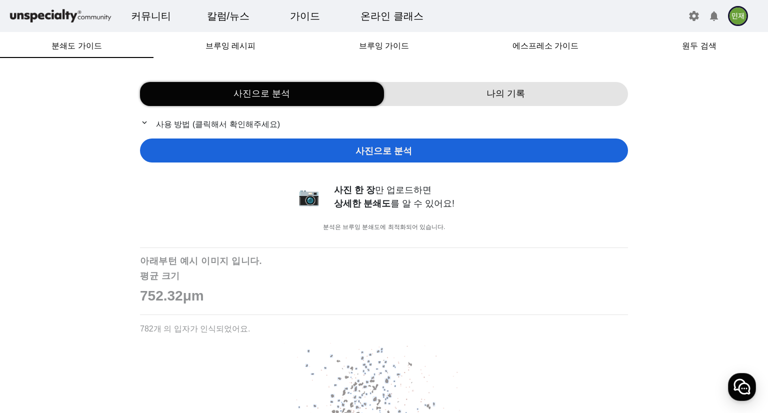
click at [507, 98] on span "나의 기록" at bounding box center [505, 93] width 38 height 13
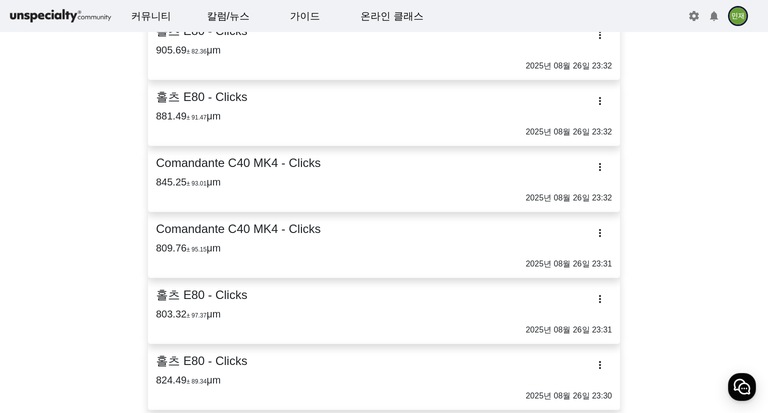
click at [266, 162] on h2 "Comandante C40 MK4 - Clicks" at bounding box center [384, 163] width 456 height 18
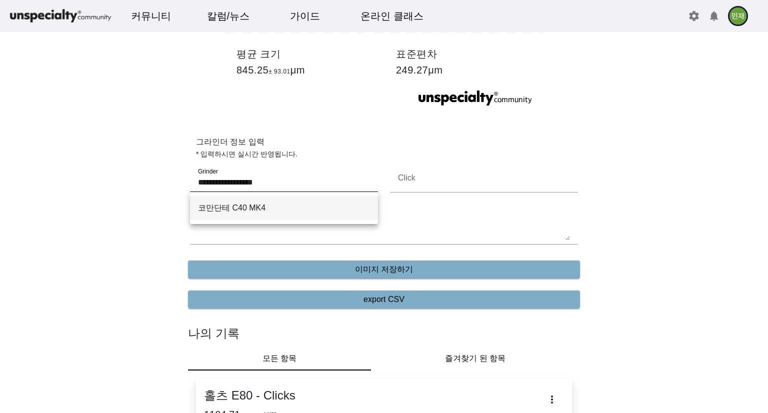
drag, startPoint x: 286, startPoint y: 178, endPoint x: 140, endPoint y: 182, distance: 146.0
paste input "Grinder"
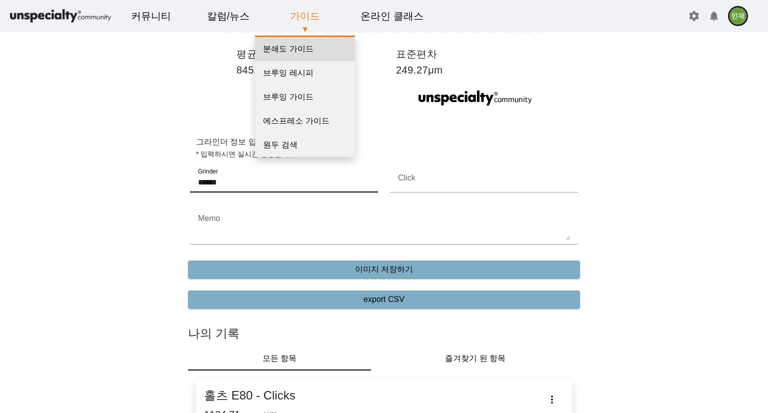
type input "******"
click at [308, 47] on link "분쇄도 가이드" at bounding box center [305, 49] width 100 height 24
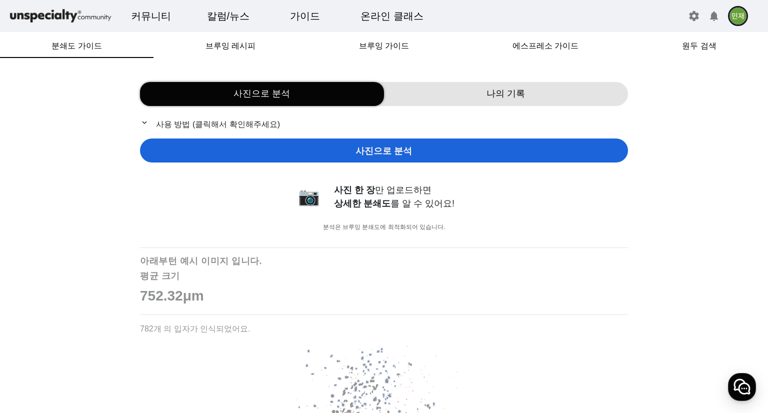
click at [483, 97] on div "나의 기록" at bounding box center [506, 94] width 244 height 24
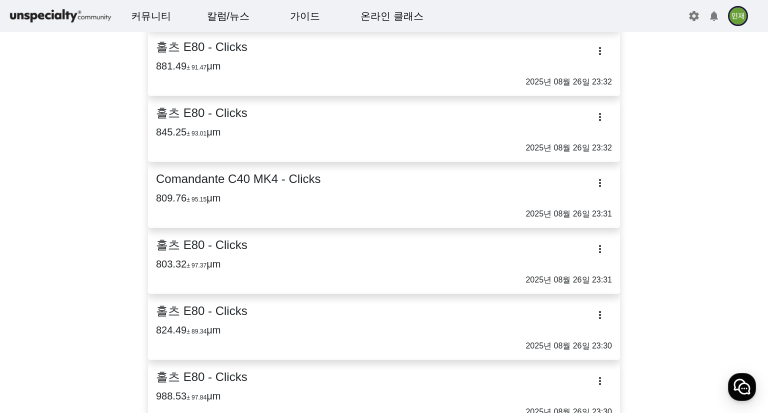
click at [238, 180] on h2 "Comandante C40 MK4 - Clicks" at bounding box center [384, 179] width 456 height 18
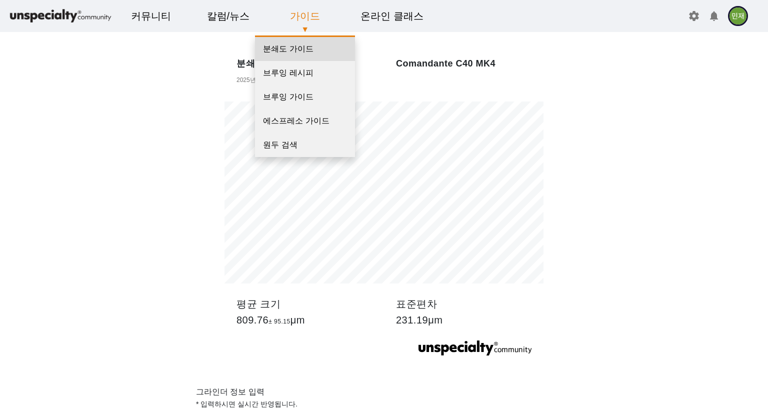
click at [293, 56] on link "분쇄도 가이드" at bounding box center [305, 49] width 100 height 24
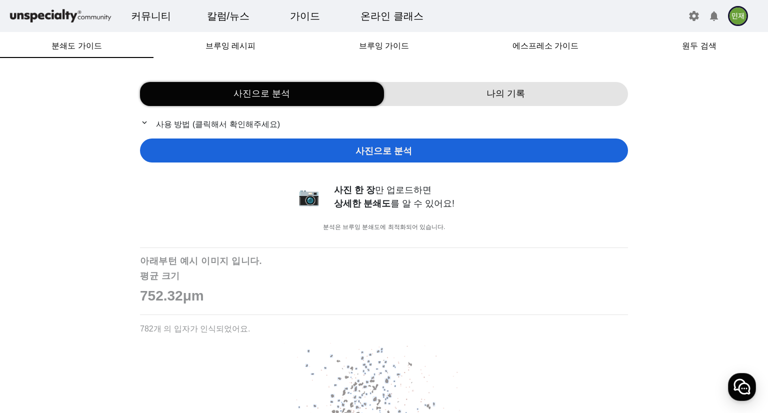
click at [501, 94] on span "나의 기록" at bounding box center [505, 93] width 38 height 13
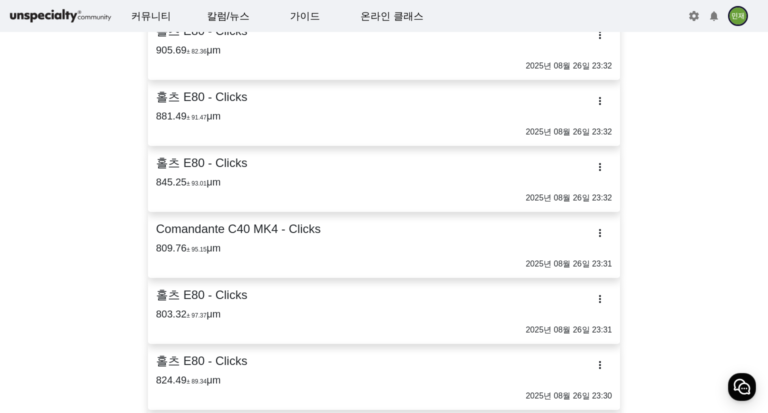
click at [281, 224] on h2 "Comandante C40 MK4 - Clicks" at bounding box center [384, 229] width 456 height 18
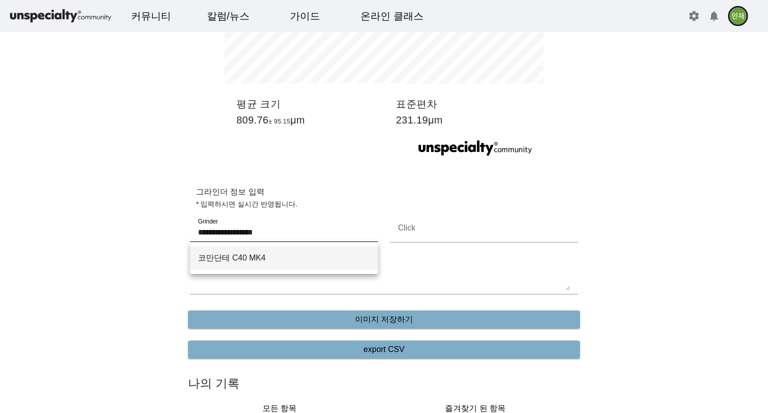
drag, startPoint x: 293, startPoint y: 230, endPoint x: 133, endPoint y: 224, distance: 160.0
paste input "Grinder"
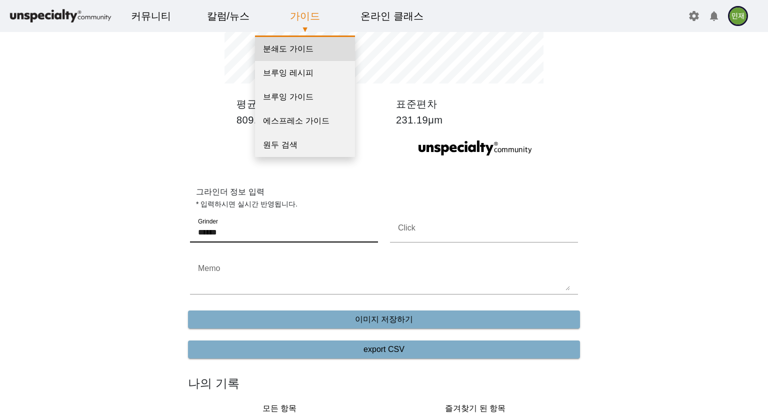
type input "******"
click at [311, 47] on link "분쇄도 가이드" at bounding box center [305, 49] width 100 height 24
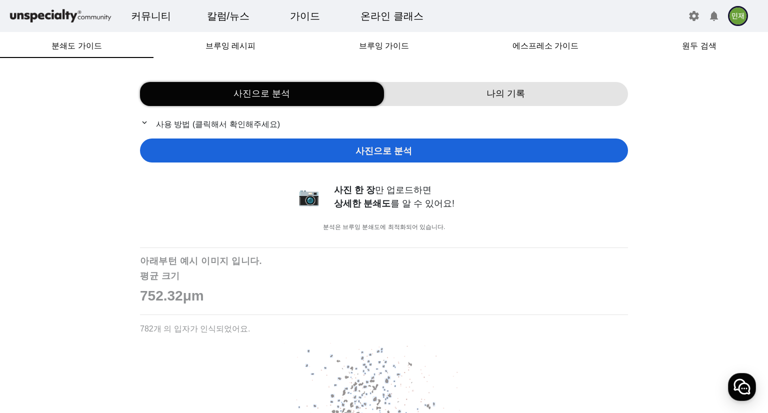
click at [466, 105] on div "나의 기록" at bounding box center [506, 94] width 244 height 24
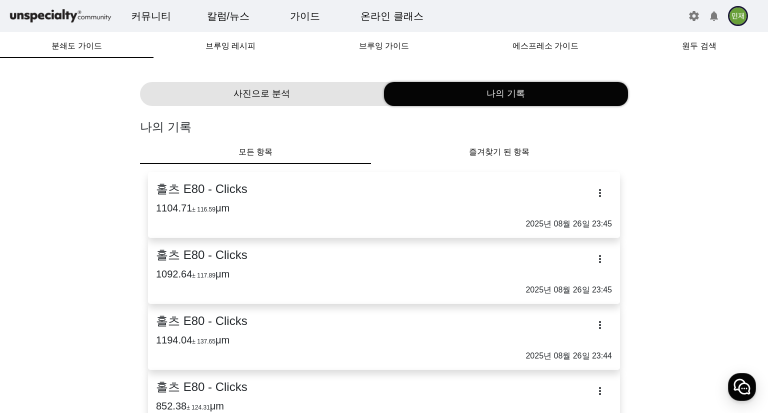
click at [320, 212] on h3 "1104.71 ± 116.59 μm" at bounding box center [384, 208] width 456 height 12
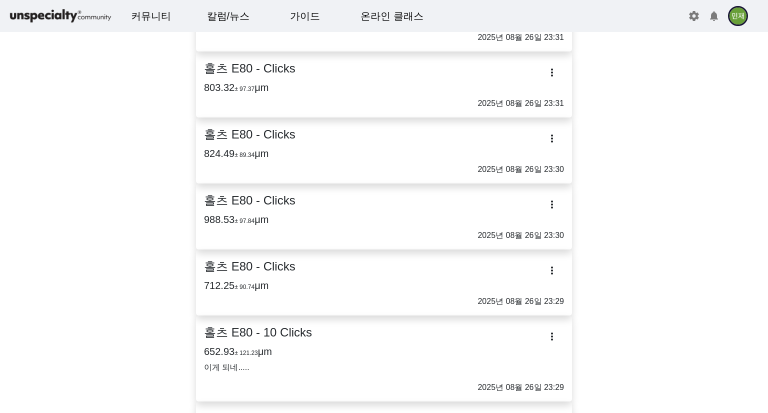
scroll to position [1649, 0]
